Goal: Task Accomplishment & Management: Use online tool/utility

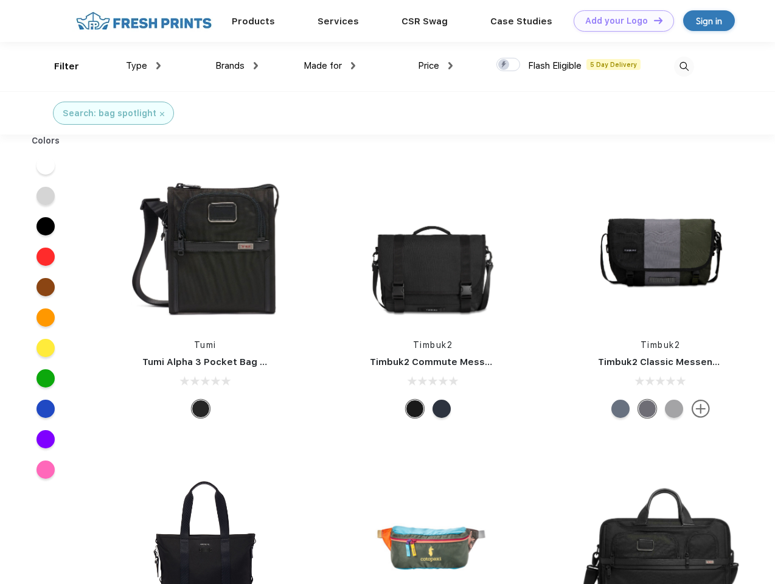
scroll to position [1, 0]
click at [619, 21] on link "Add your Logo Design Tool" at bounding box center [624, 20] width 100 height 21
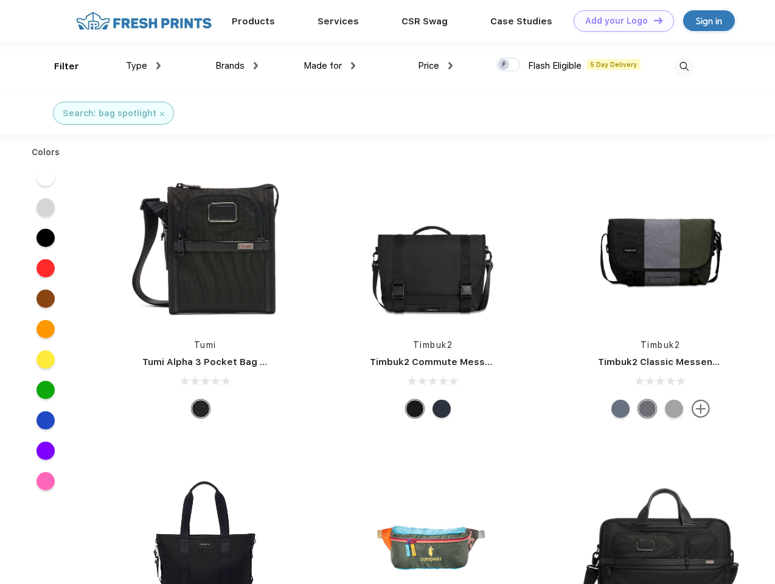
click at [0, 0] on div "Design Tool" at bounding box center [0, 0] width 0 height 0
click at [653, 20] on link "Add your Logo Design Tool" at bounding box center [624, 20] width 100 height 21
click at [58, 66] on div "Filter" at bounding box center [66, 67] width 25 height 14
click at [144, 66] on span "Type" at bounding box center [136, 65] width 21 height 11
click at [237, 66] on span "Brands" at bounding box center [229, 65] width 29 height 11
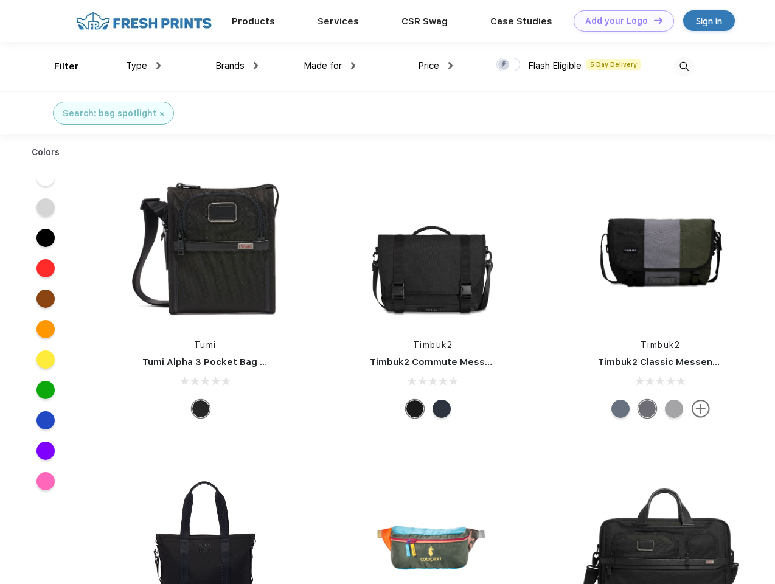
click at [330, 66] on span "Made for" at bounding box center [323, 65] width 38 height 11
click at [436, 66] on span "Price" at bounding box center [428, 65] width 21 height 11
click at [509, 65] on div at bounding box center [509, 64] width 24 height 13
click at [504, 65] on input "checkbox" at bounding box center [501, 61] width 8 height 8
click at [684, 66] on img at bounding box center [684, 67] width 20 height 20
